Goal: Obtain resource: Download file/media

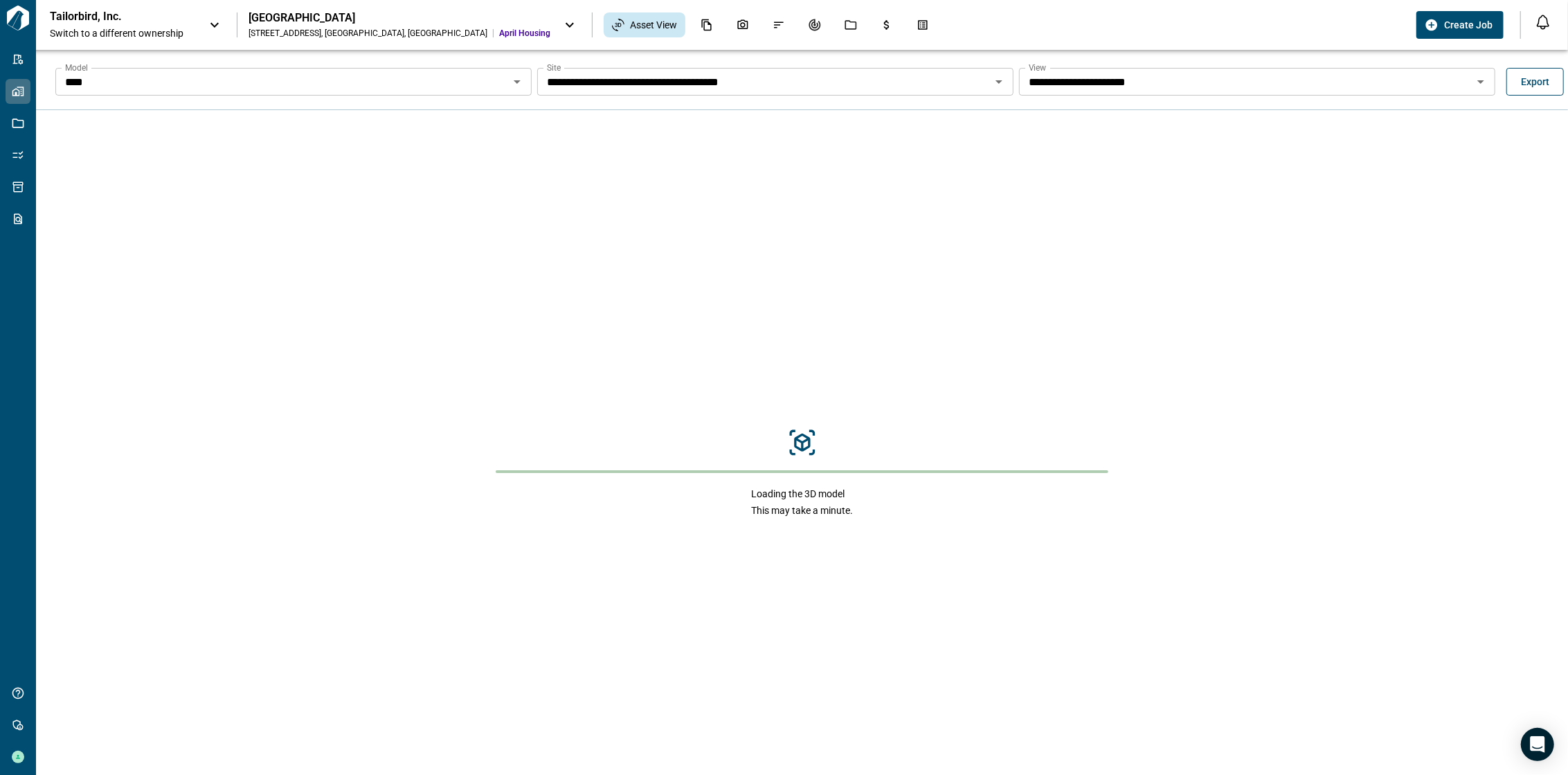
click at [1526, 77] on span "Export" at bounding box center [1535, 82] width 28 height 14
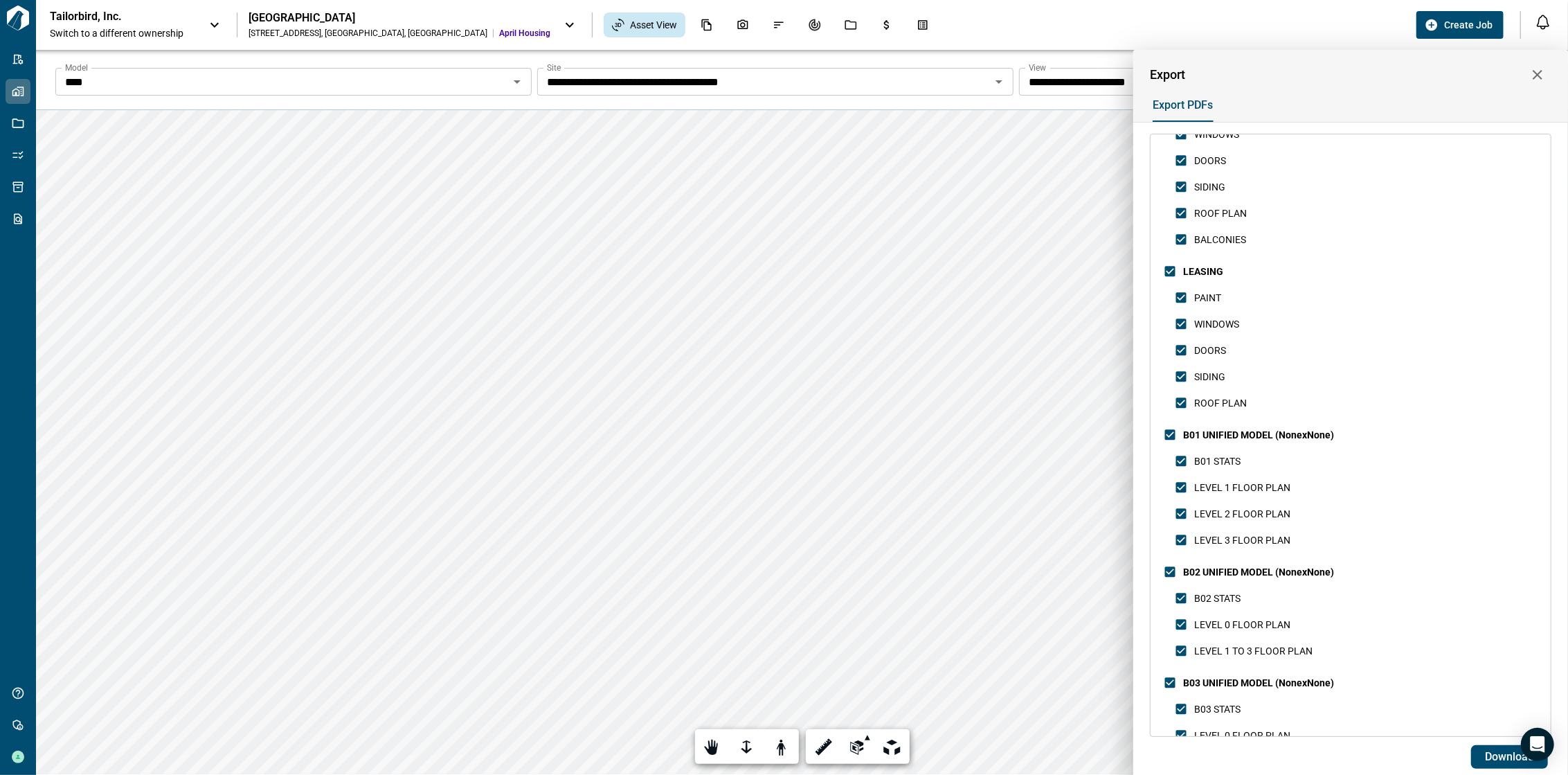
scroll to position [1299, 0]
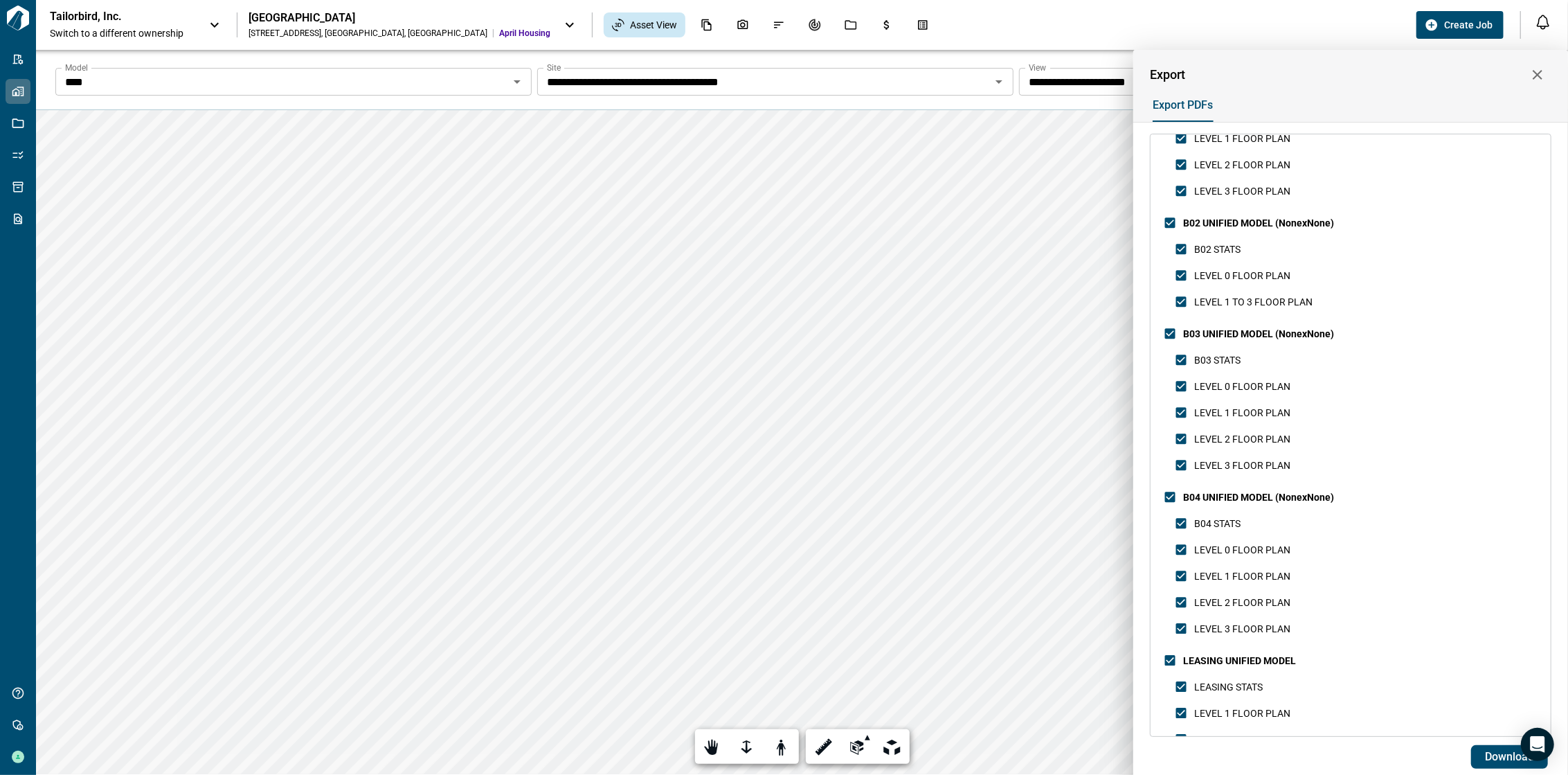
click at [1532, 74] on icon "button" at bounding box center [1538, 75] width 17 height 17
